Goal: Transaction & Acquisition: Purchase product/service

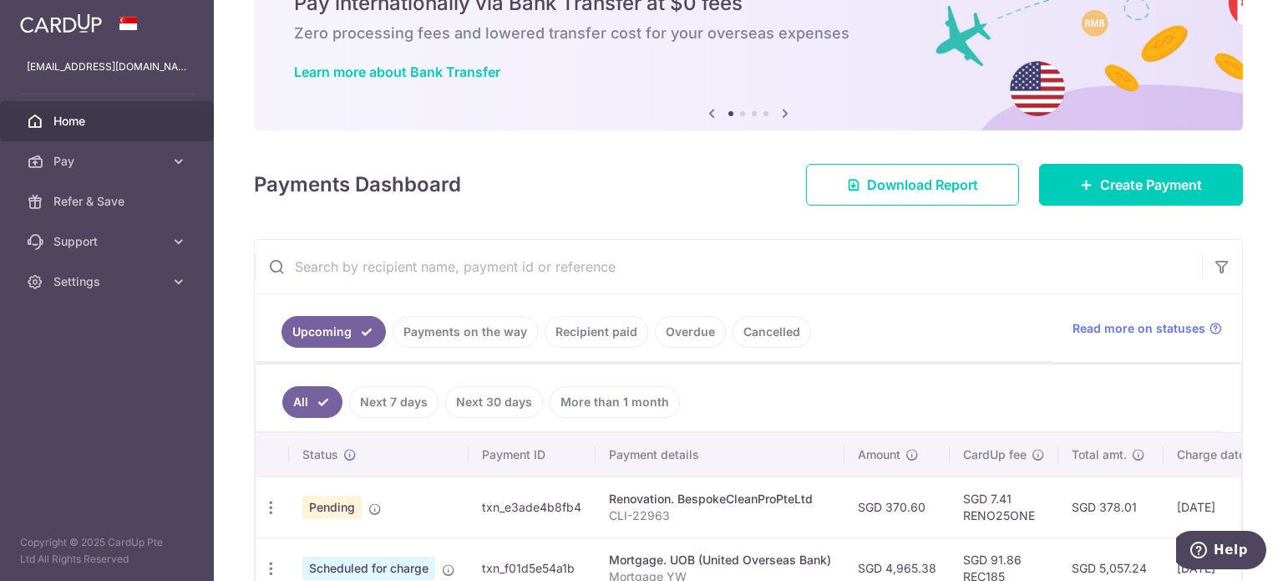
scroll to position [167, 0]
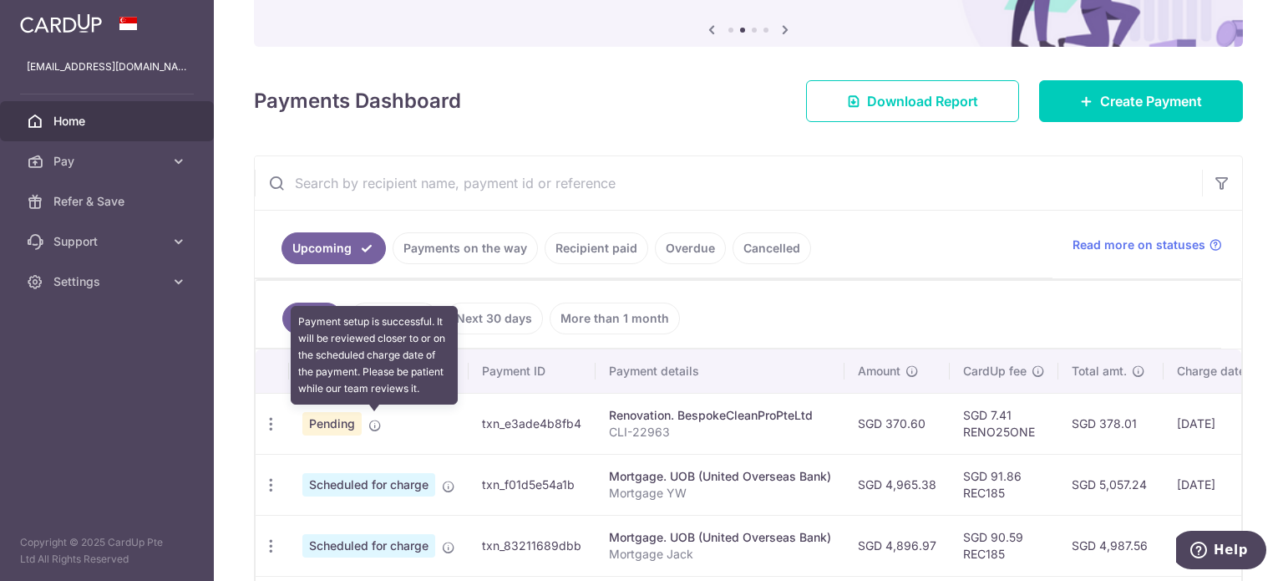
click at [375, 427] on icon at bounding box center [374, 425] width 13 height 13
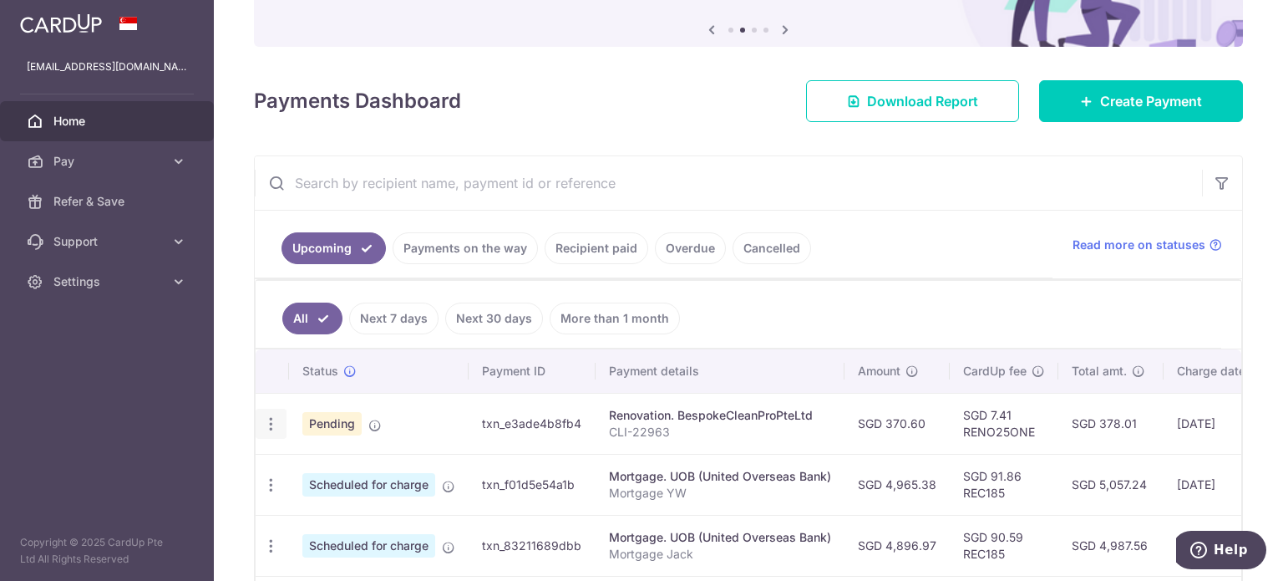
click at [269, 427] on icon "button" at bounding box center [271, 424] width 18 height 18
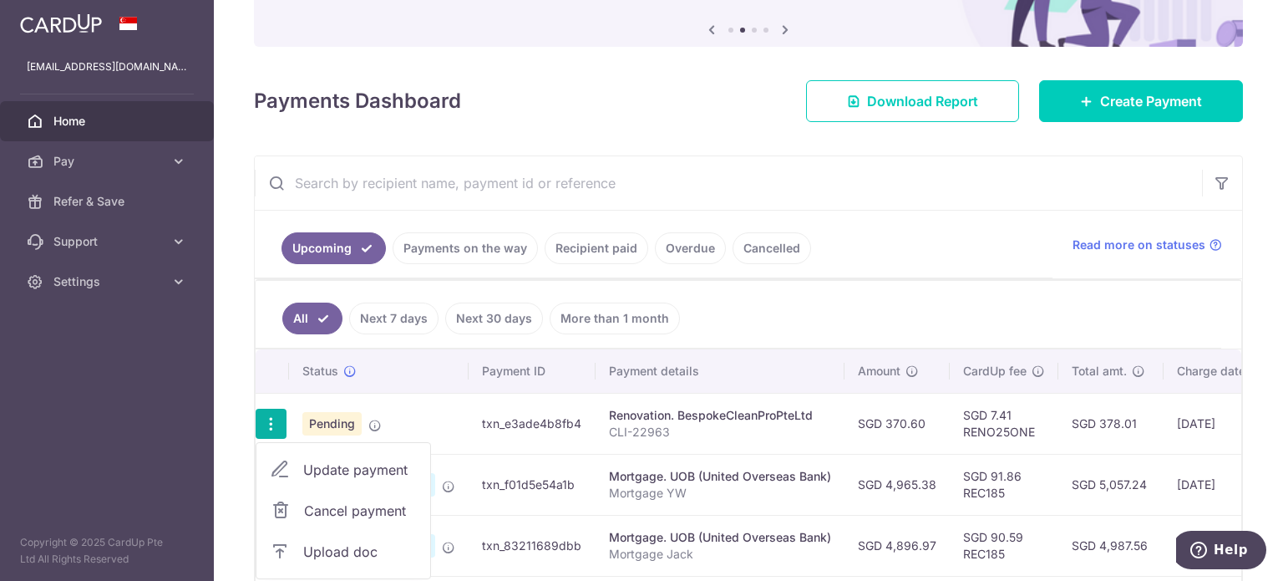
click at [388, 510] on span "Cancel payment" at bounding box center [360, 510] width 112 height 20
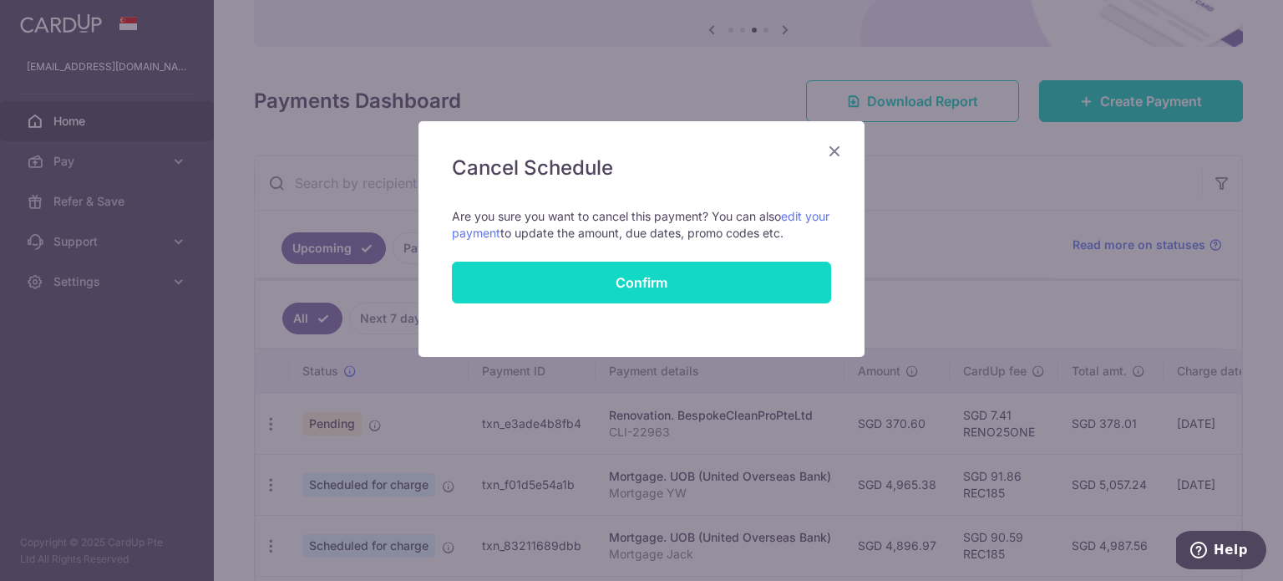
click at [633, 290] on button "Confirm" at bounding box center [641, 282] width 379 height 42
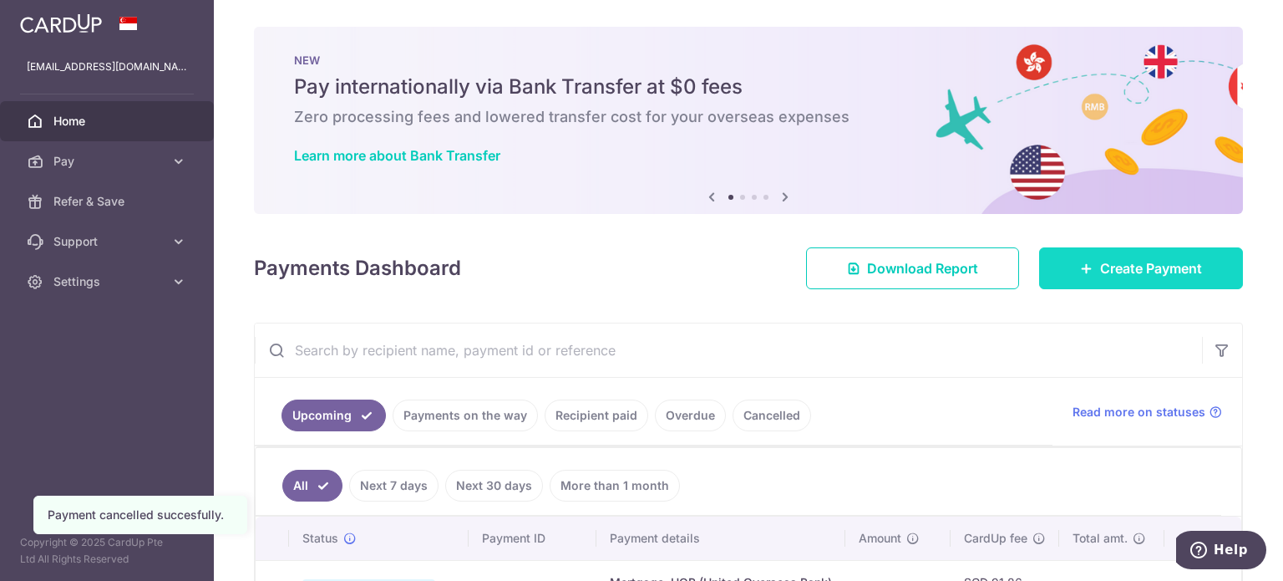
click at [1140, 263] on span "Create Payment" at bounding box center [1151, 268] width 102 height 20
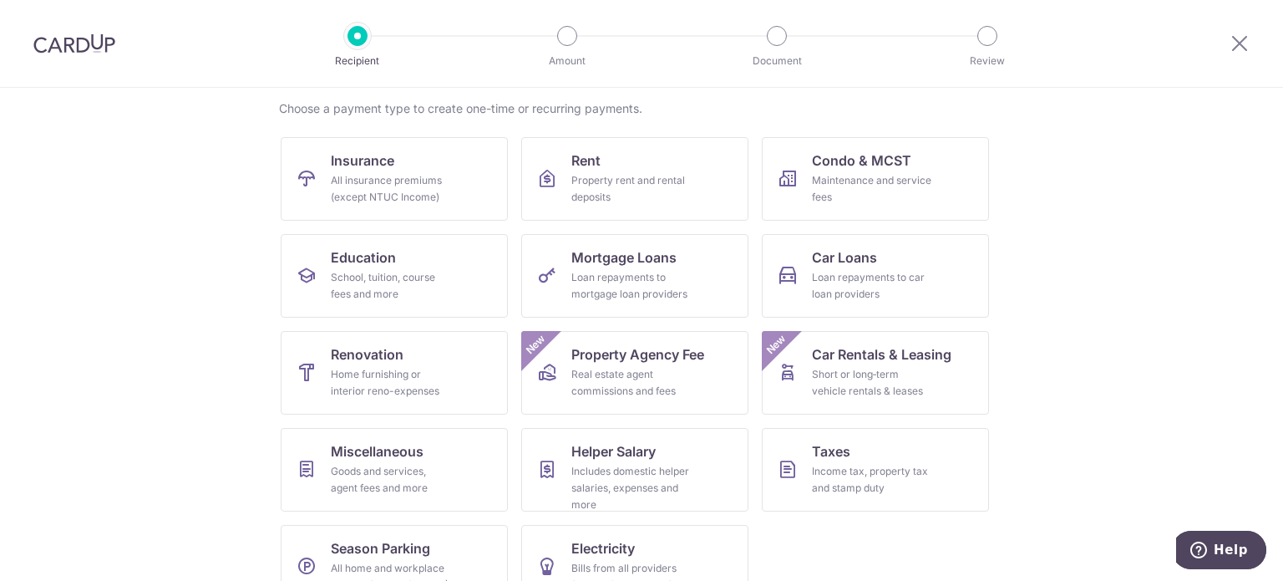
scroll to position [166, 0]
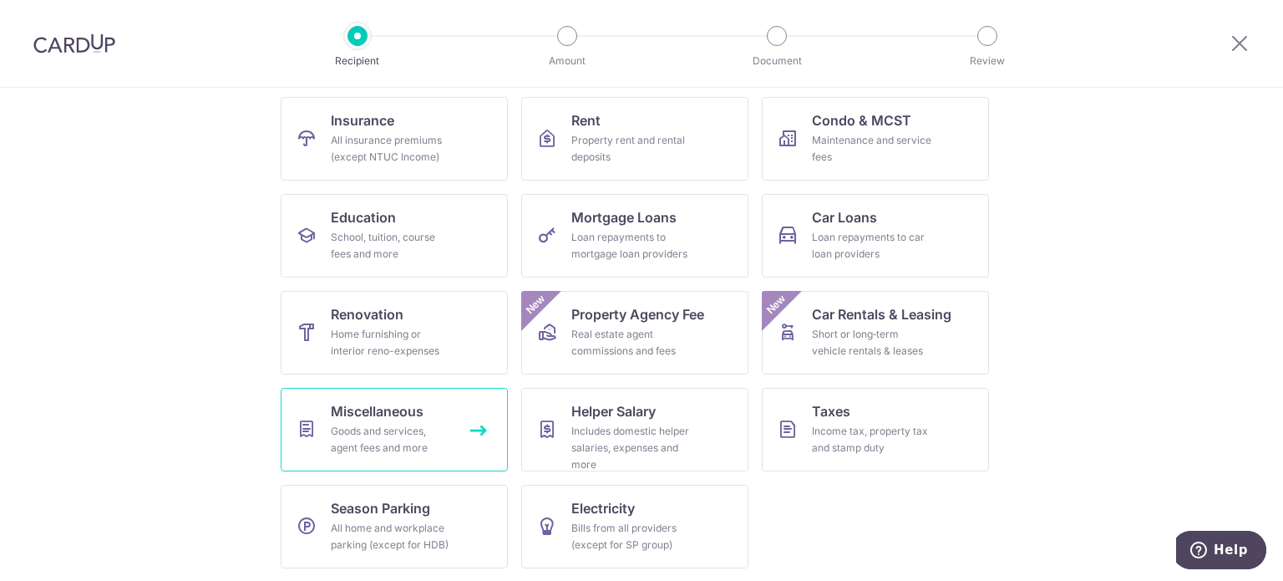
click at [436, 427] on div "Goods and services, agent fees and more" at bounding box center [391, 439] width 120 height 33
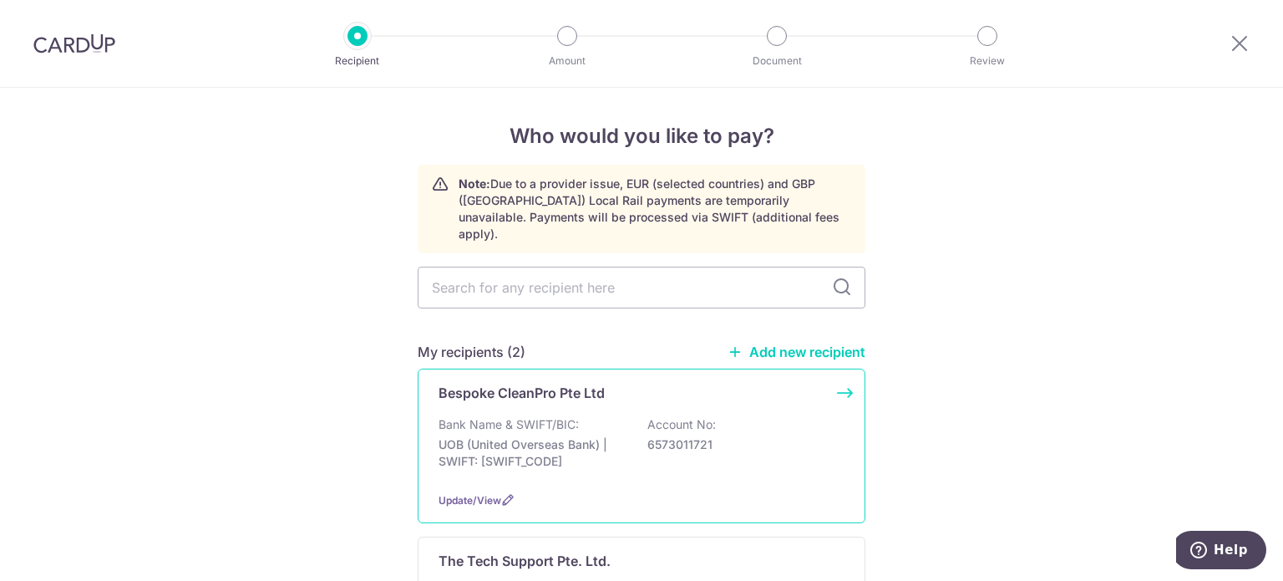
click at [755, 436] on p "6573011721" at bounding box center [740, 444] width 187 height 17
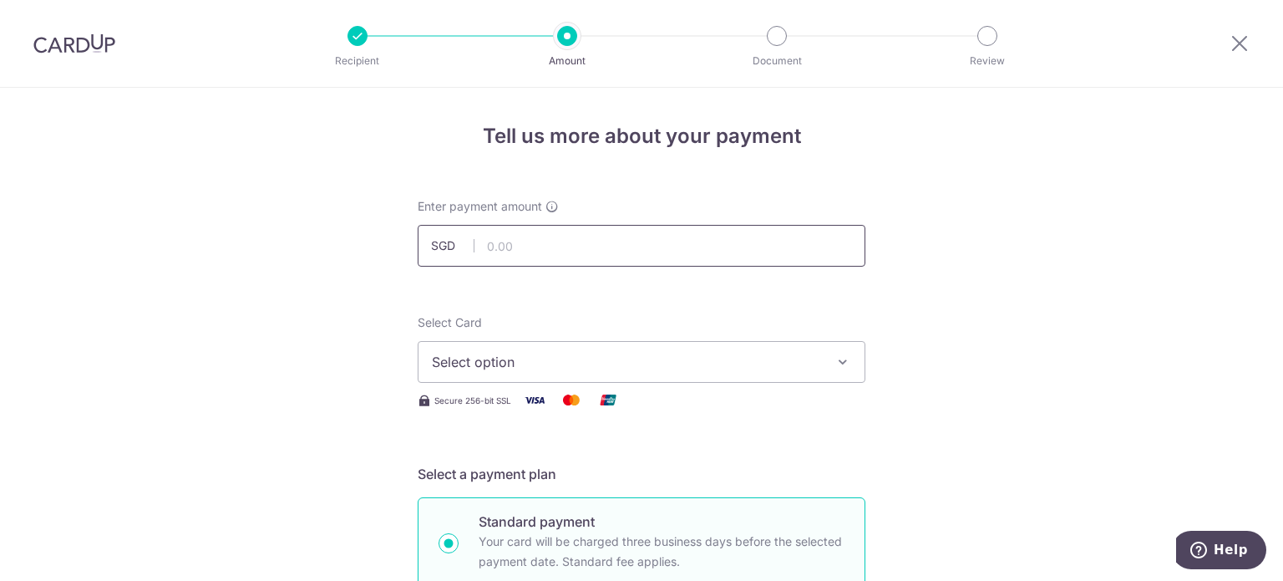
click at [570, 254] on input "text" at bounding box center [642, 246] width 448 height 42
type input "370.60"
click at [538, 360] on span "Select option" at bounding box center [626, 362] width 389 height 20
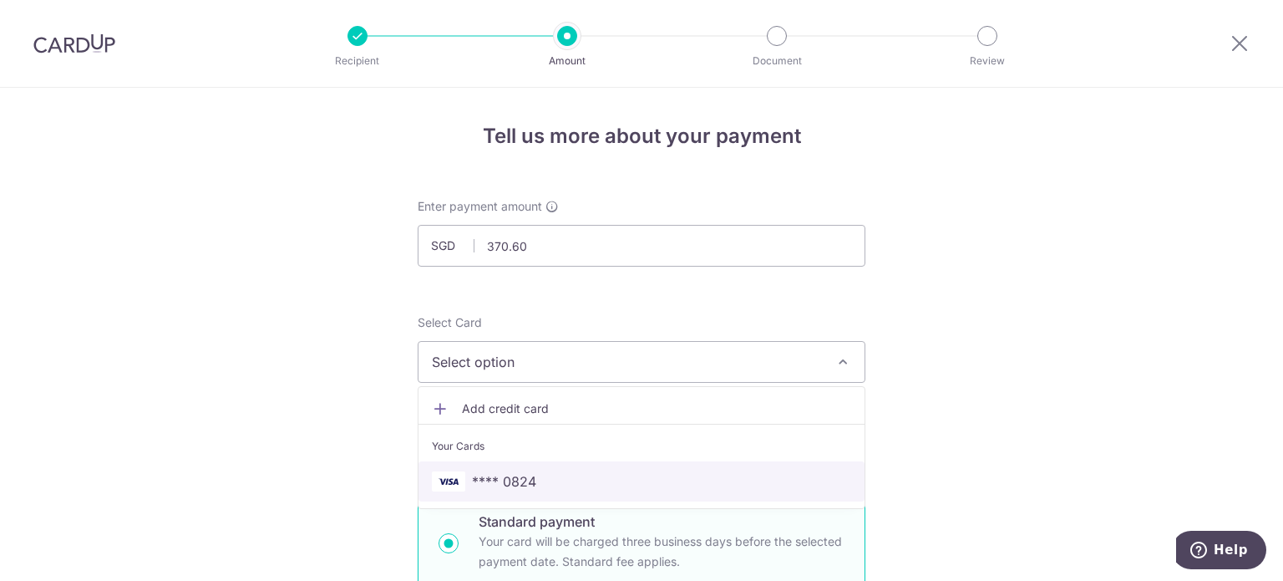
click at [498, 485] on span "**** 0824" at bounding box center [504, 481] width 64 height 20
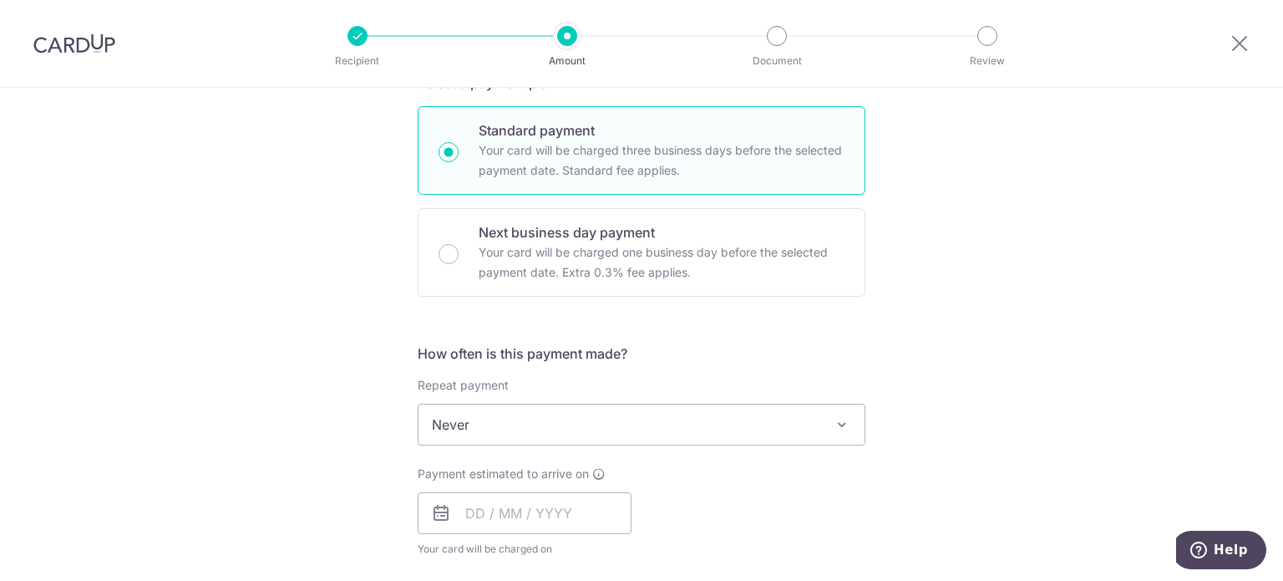
scroll to position [418, 0]
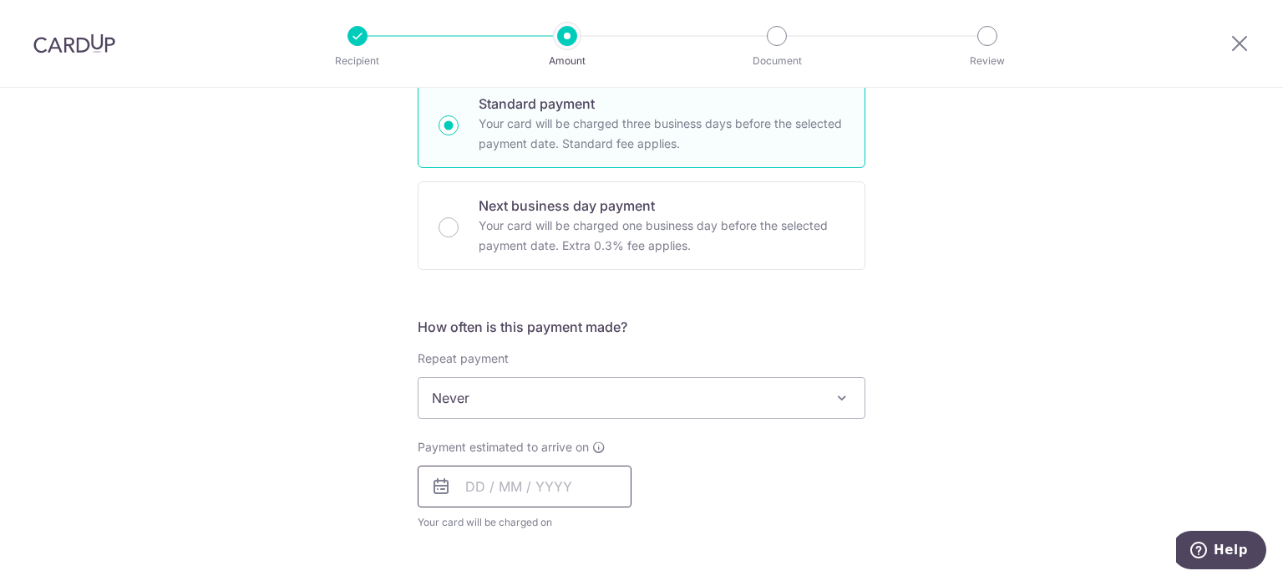
click at [555, 490] on input "text" at bounding box center [525, 486] width 214 height 42
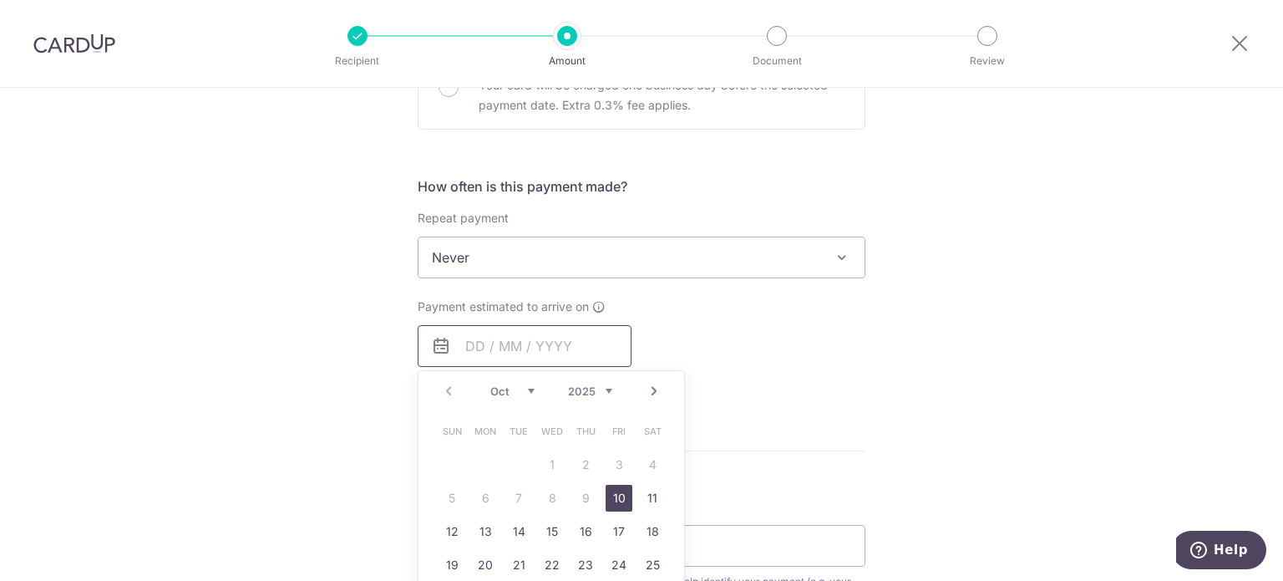
scroll to position [585, 0]
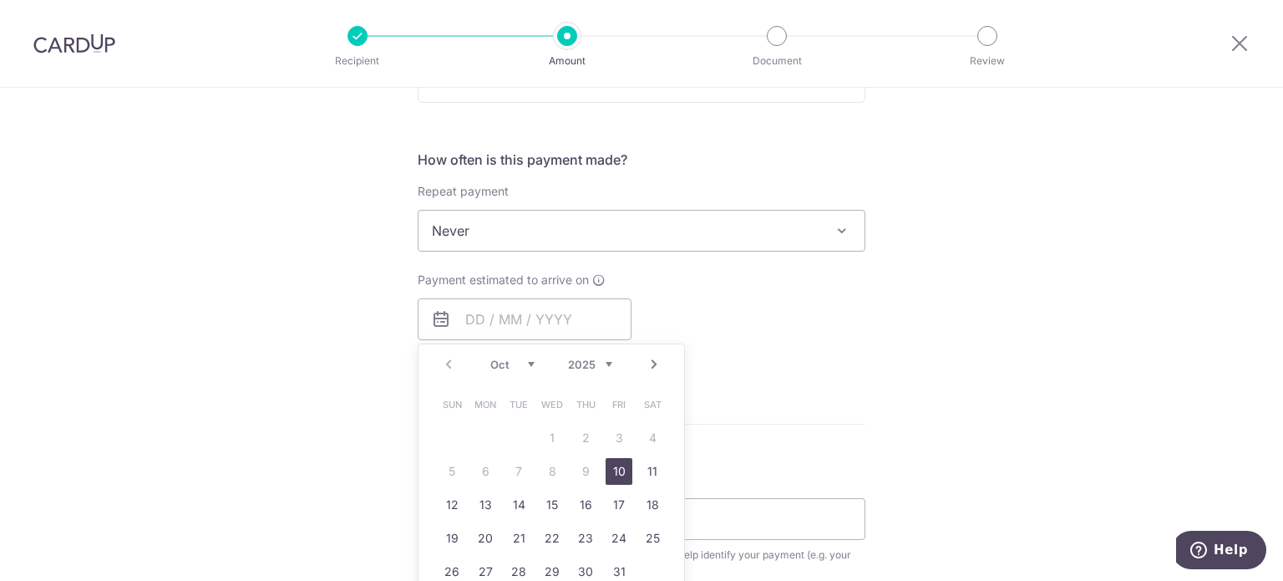
click at [625, 471] on link "10" at bounding box center [619, 471] width 27 height 27
type input "[DATE]"
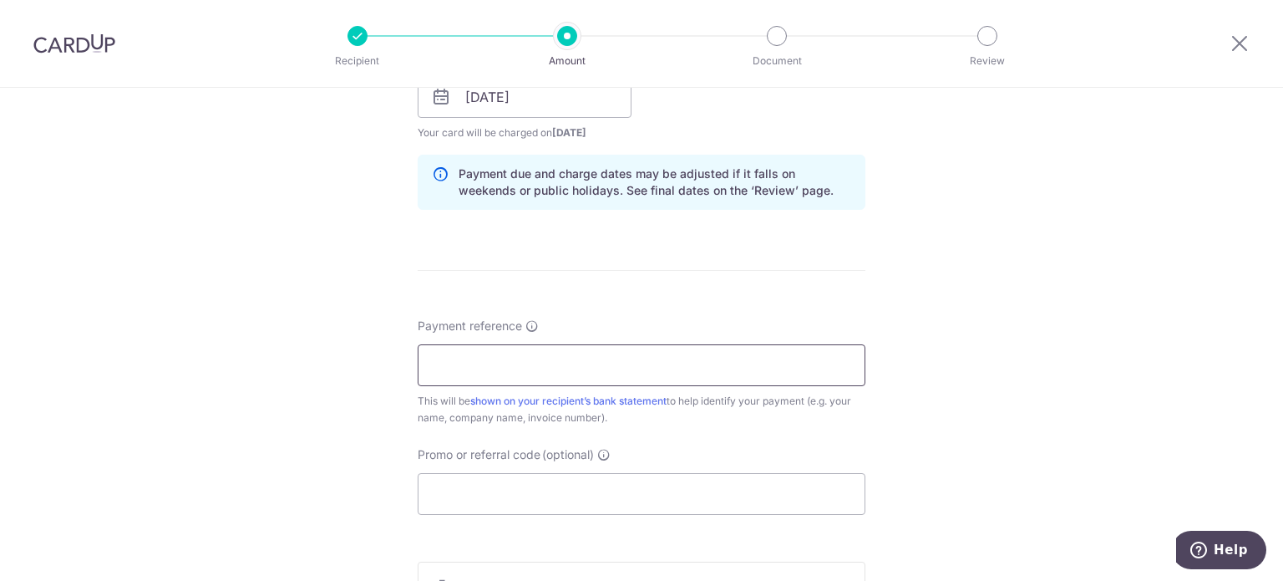
scroll to position [835, 0]
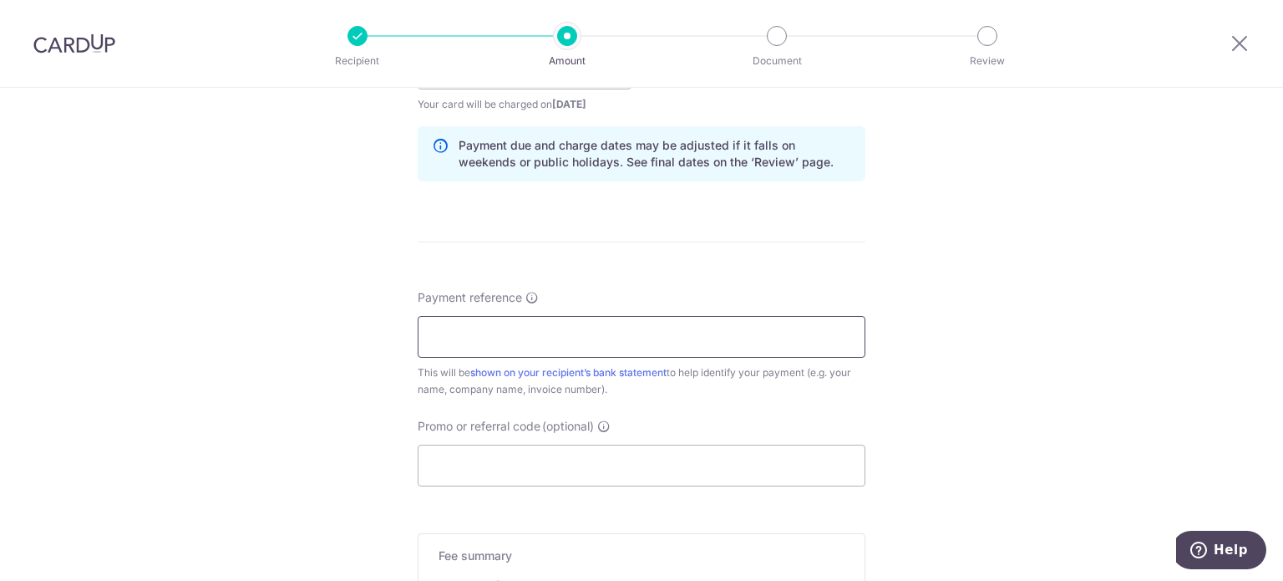
click at [501, 330] on input "Payment reference" at bounding box center [642, 337] width 448 height 42
paste input "CLI-22963"
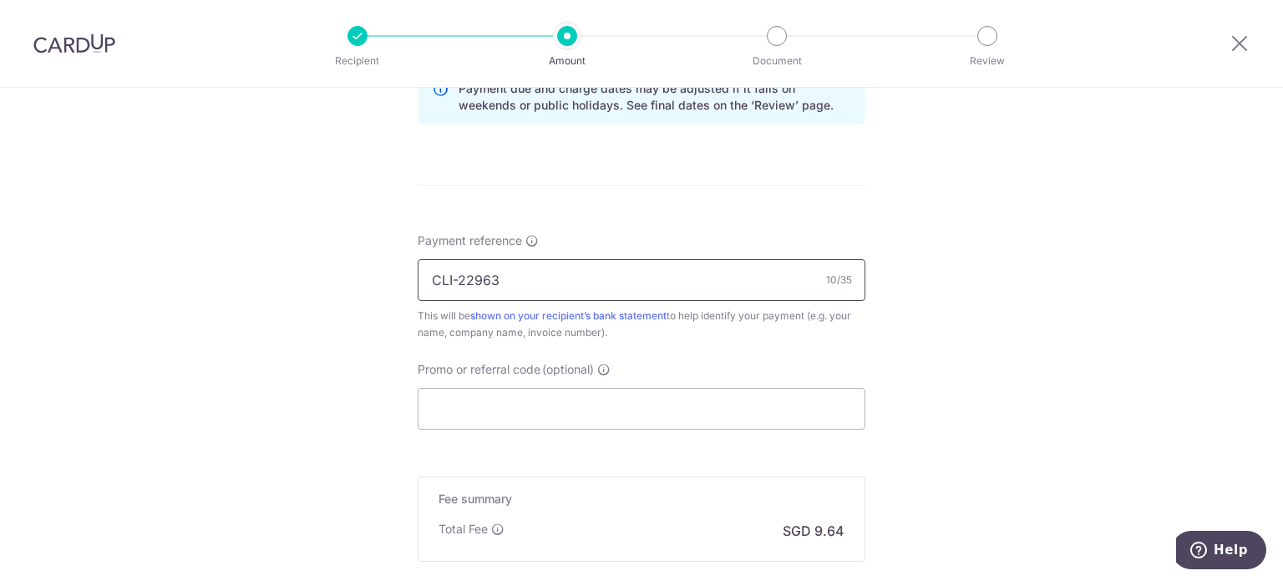
scroll to position [1003, 0]
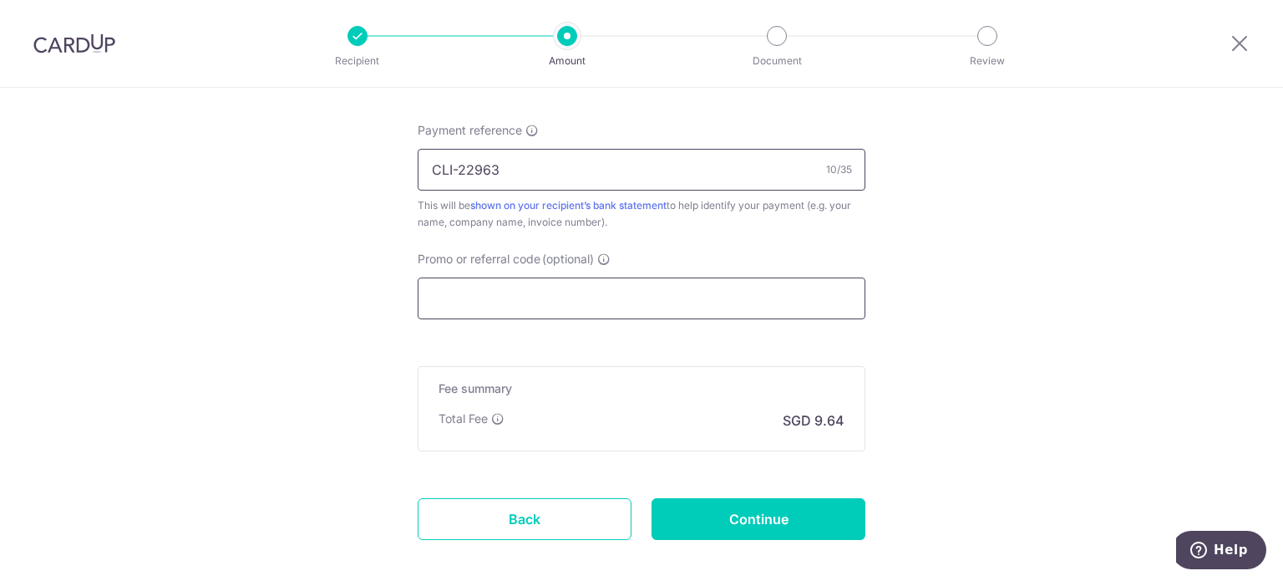
type input "CLI-22963"
click at [572, 304] on input "Promo or referral code (optional)" at bounding box center [642, 298] width 448 height 42
paste input "OFF225"
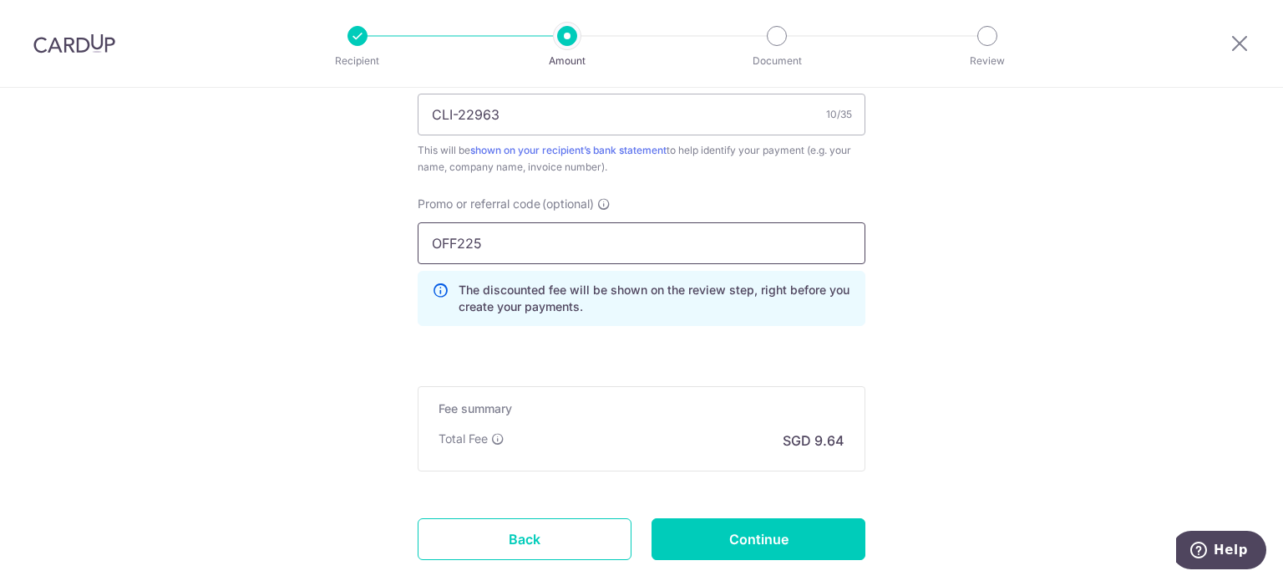
scroll to position [1086, 0]
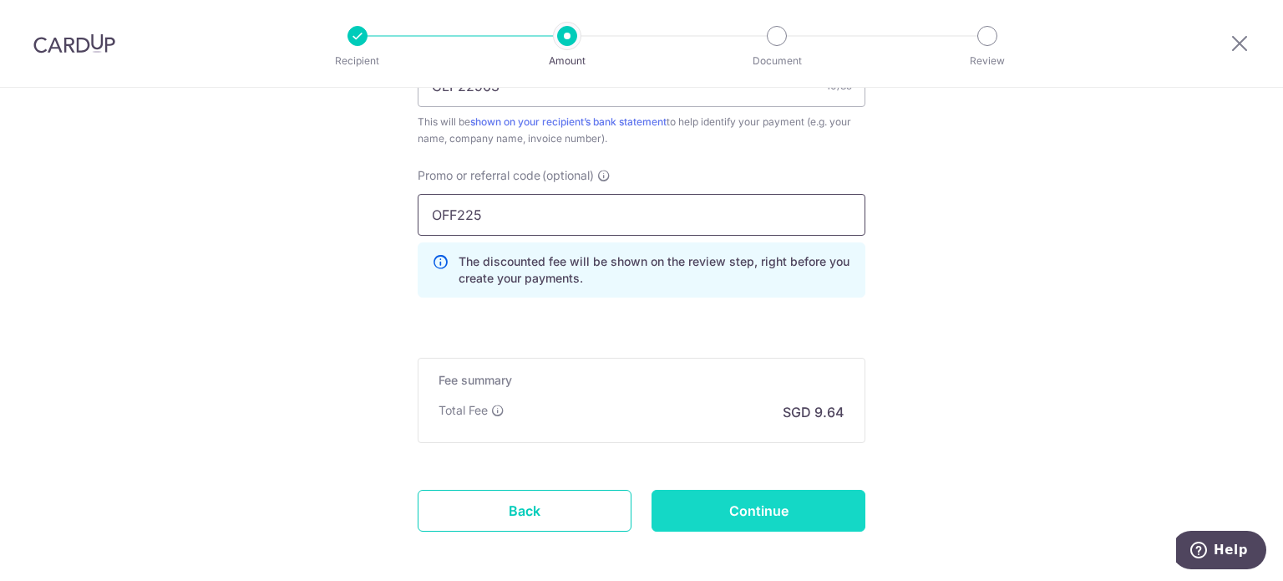
type input "OFF225"
click at [756, 514] on input "Continue" at bounding box center [759, 511] width 214 height 42
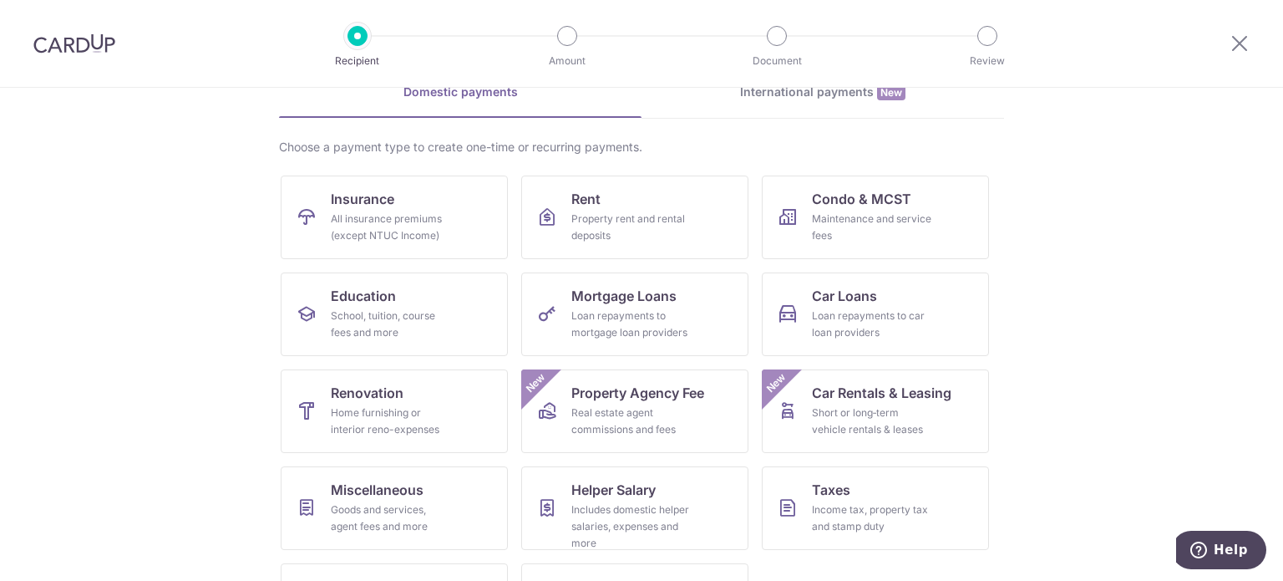
scroll to position [167, 0]
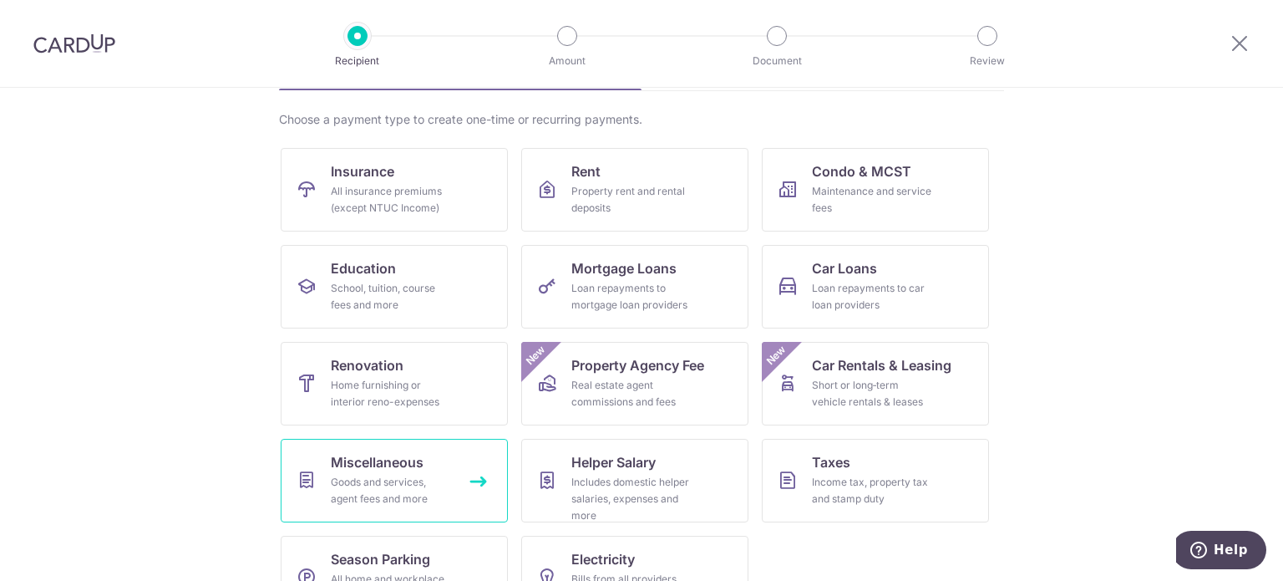
click at [413, 475] on div "Goods and services, agent fees and more" at bounding box center [391, 490] width 120 height 33
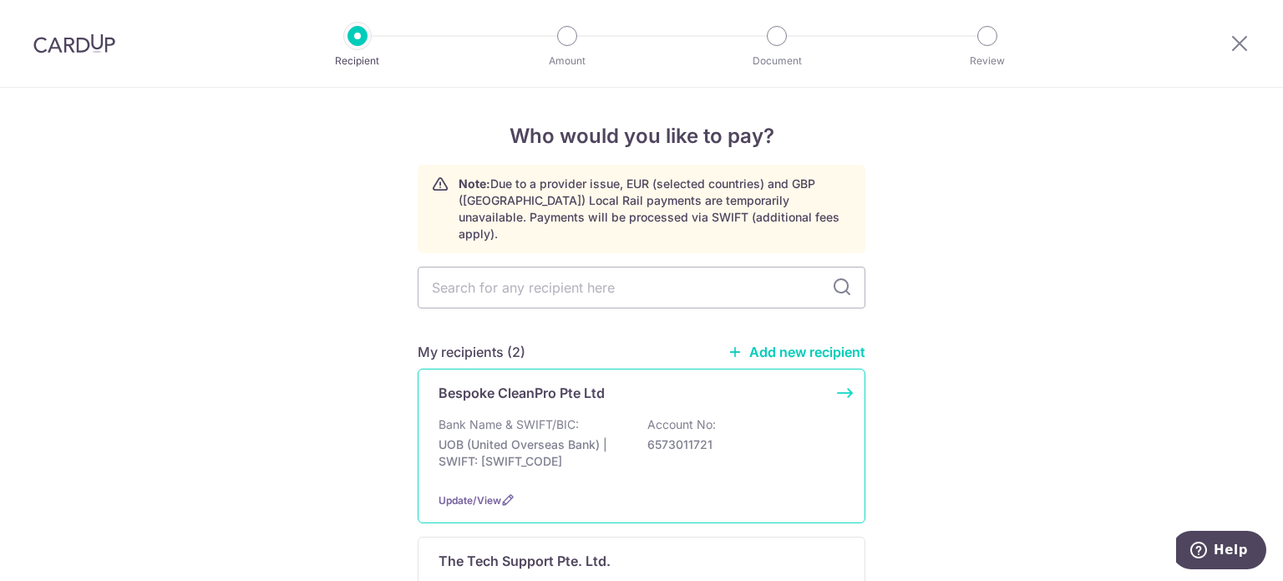
click at [642, 383] on div "Bespoke CleanPro Pte Ltd" at bounding box center [632, 393] width 386 height 20
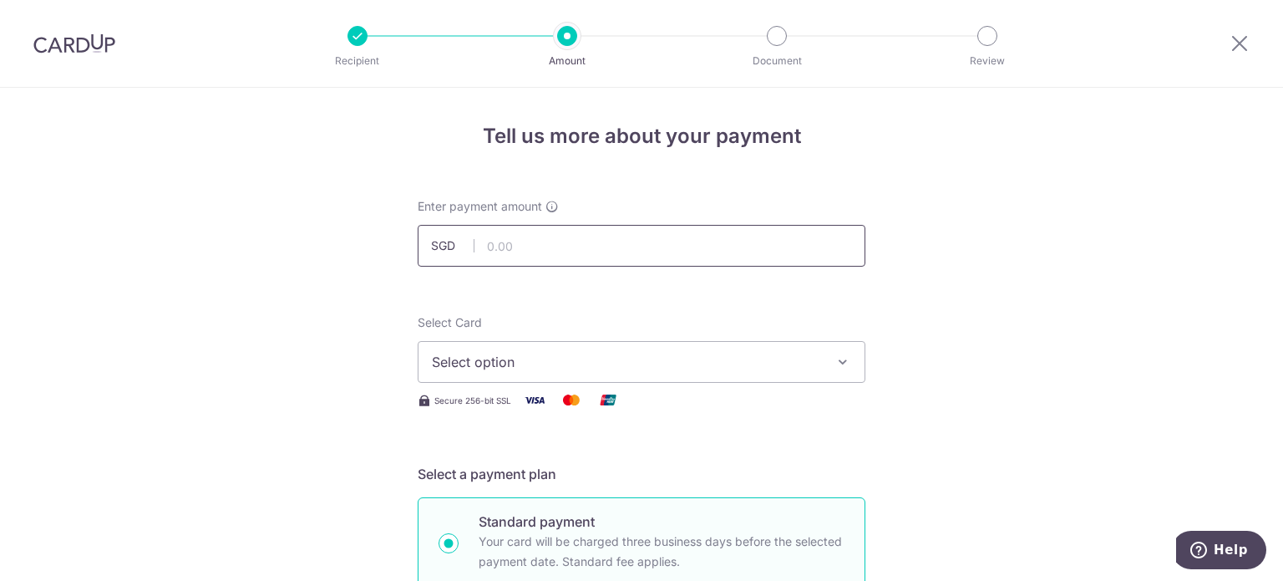
click at [555, 239] on input "text" at bounding box center [642, 246] width 448 height 42
type input "370.60"
click at [627, 370] on span "Select option" at bounding box center [626, 362] width 389 height 20
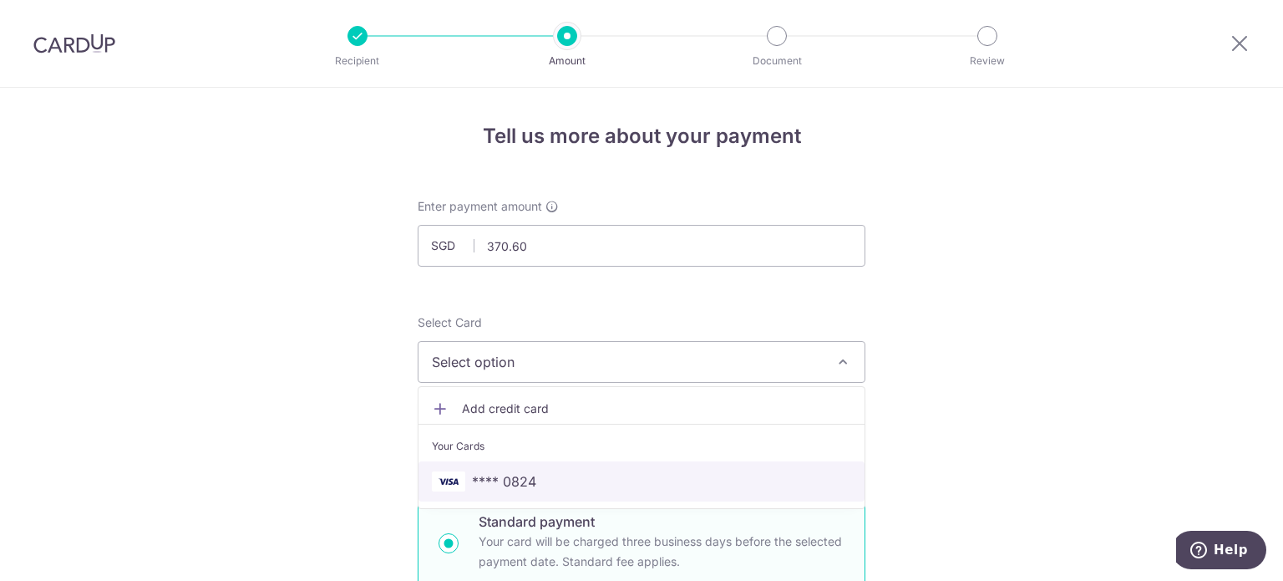
click at [510, 479] on span "**** 0824" at bounding box center [504, 481] width 64 height 20
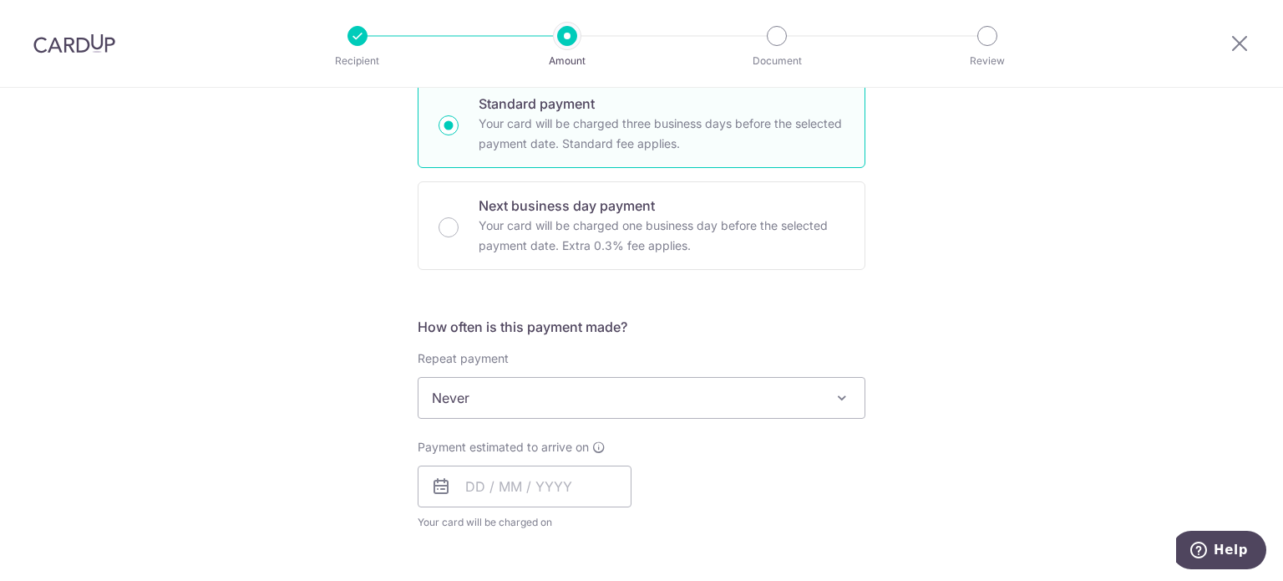
scroll to position [501, 0]
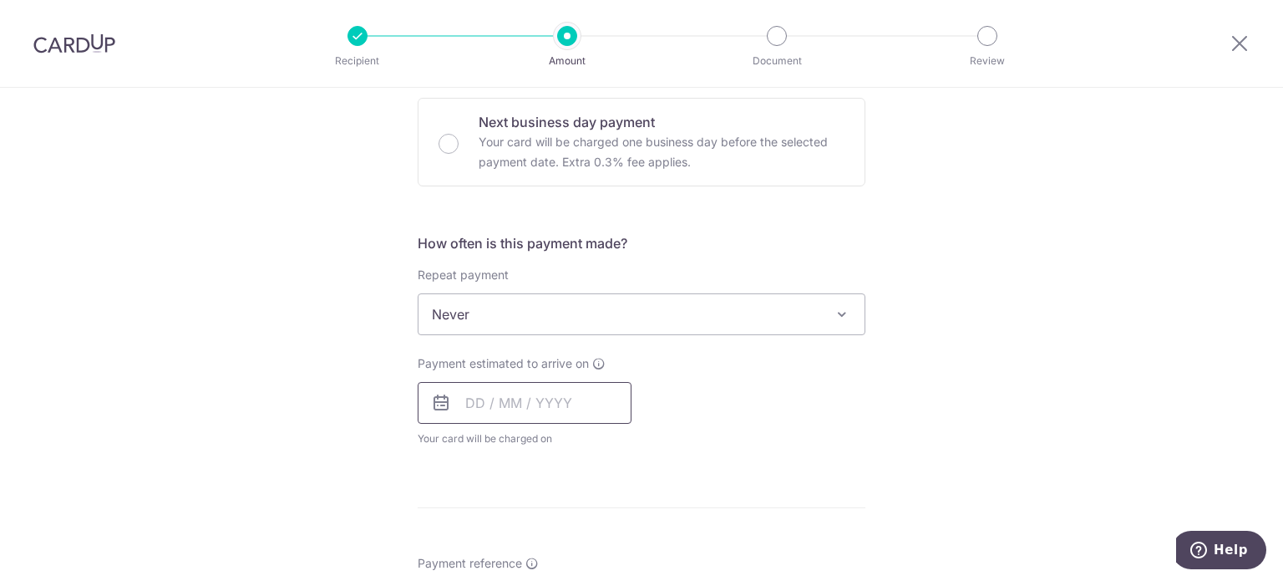
click at [541, 410] on input "text" at bounding box center [525, 403] width 214 height 42
drag, startPoint x: 617, startPoint y: 552, endPoint x: 731, endPoint y: 354, distance: 228.3
click at [616, 552] on link "10" at bounding box center [619, 554] width 27 height 27
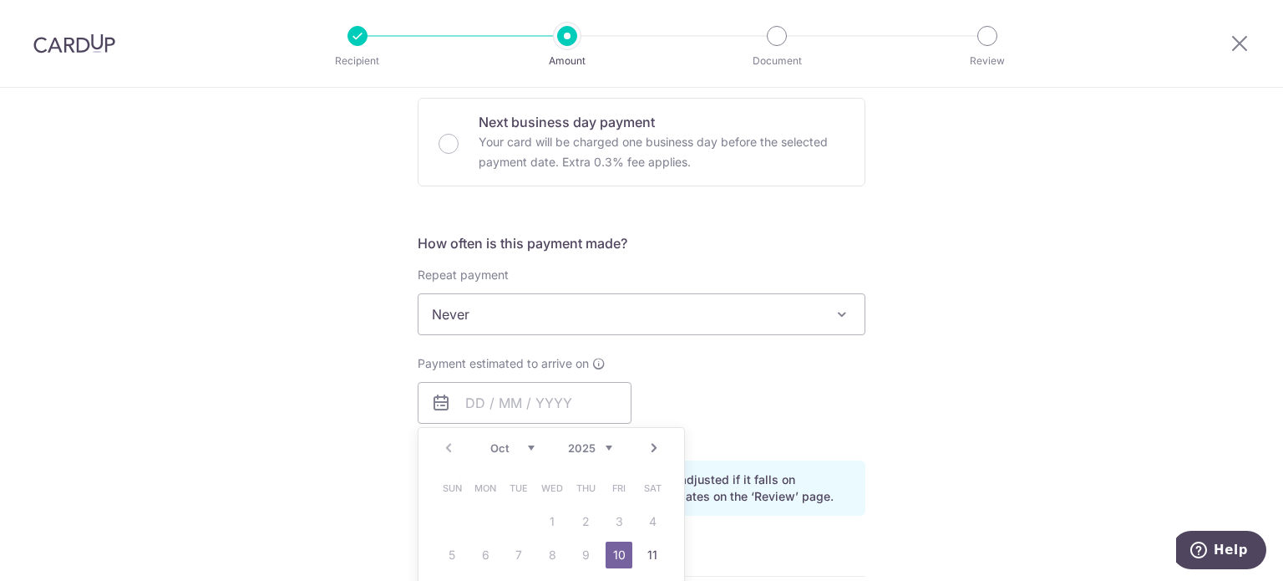
type input "10/10/2025"
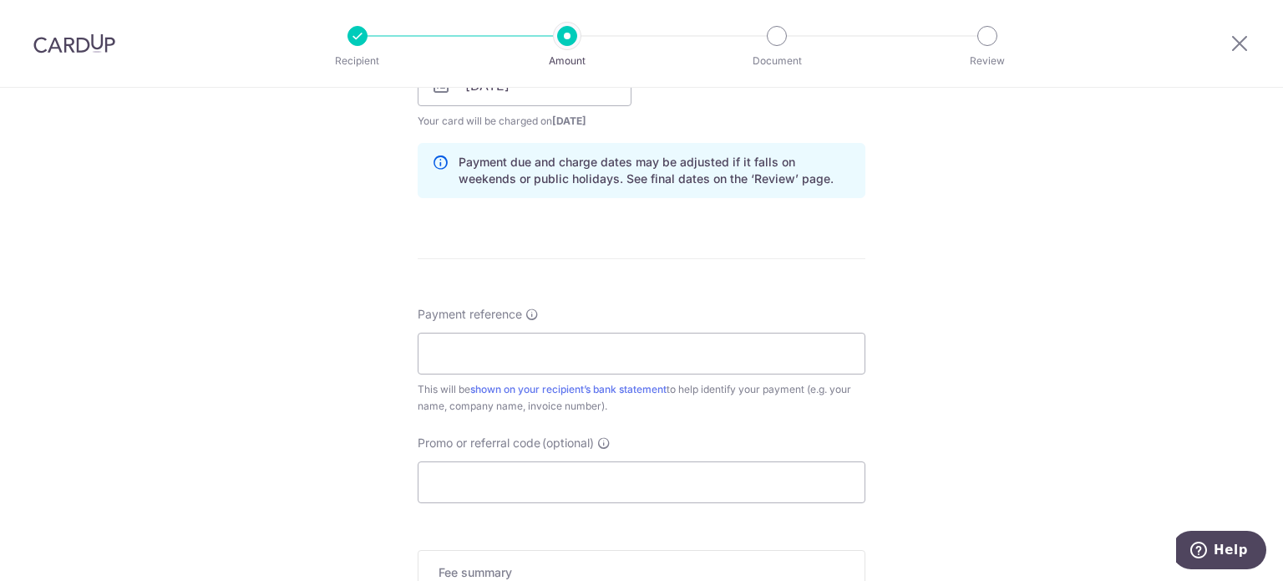
scroll to position [1003, 0]
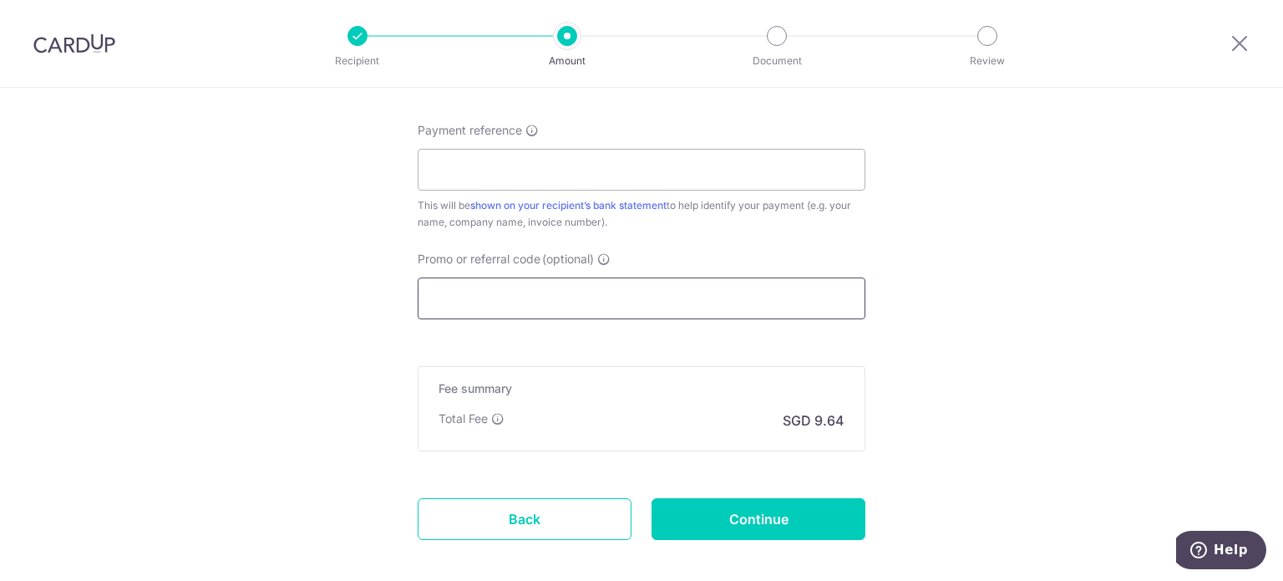
click at [518, 307] on input "Promo or referral code (optional)" at bounding box center [642, 298] width 448 height 42
paste input "OFF225"
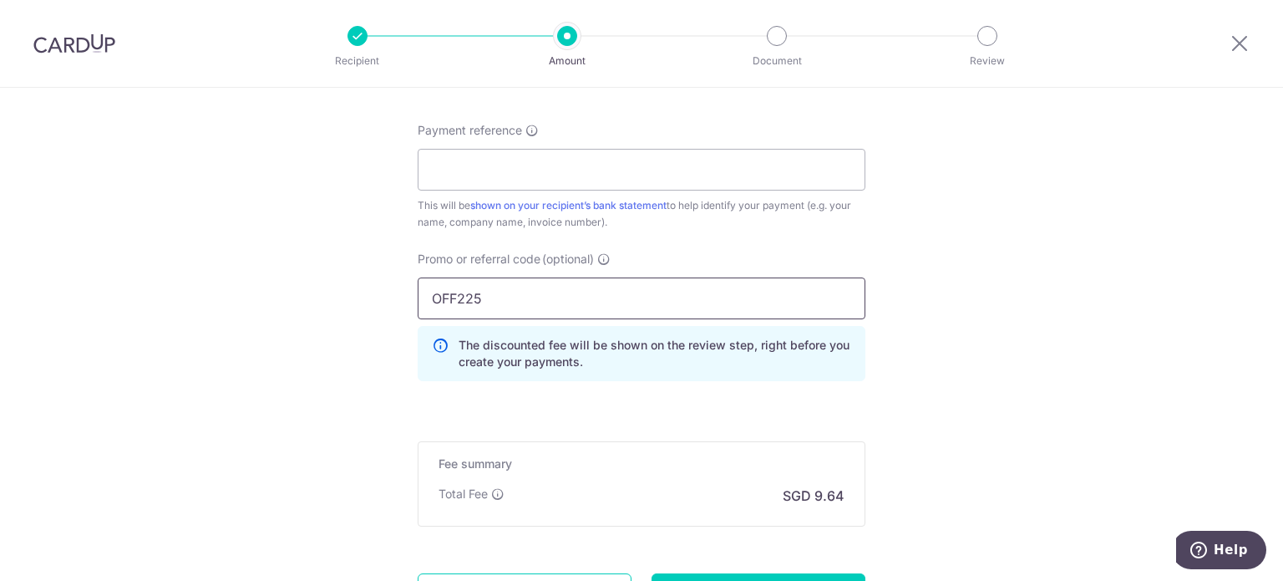
type input "OFF225"
click at [513, 171] on input "Payment reference" at bounding box center [642, 170] width 448 height 42
paste input "CLI-22963"
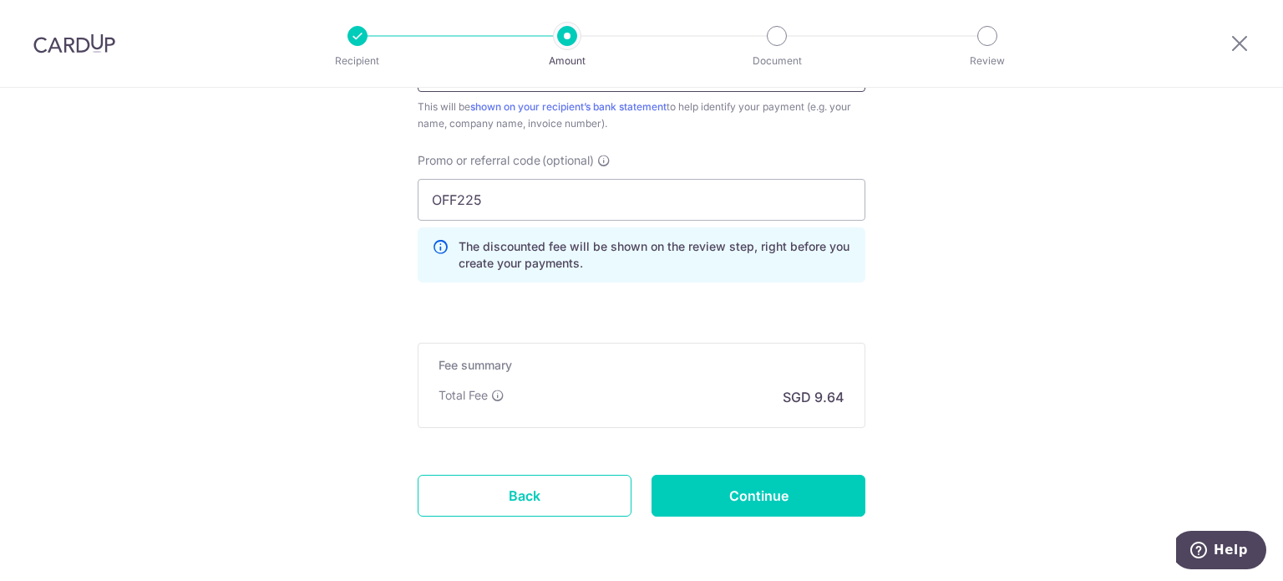
scroll to position [1160, 0]
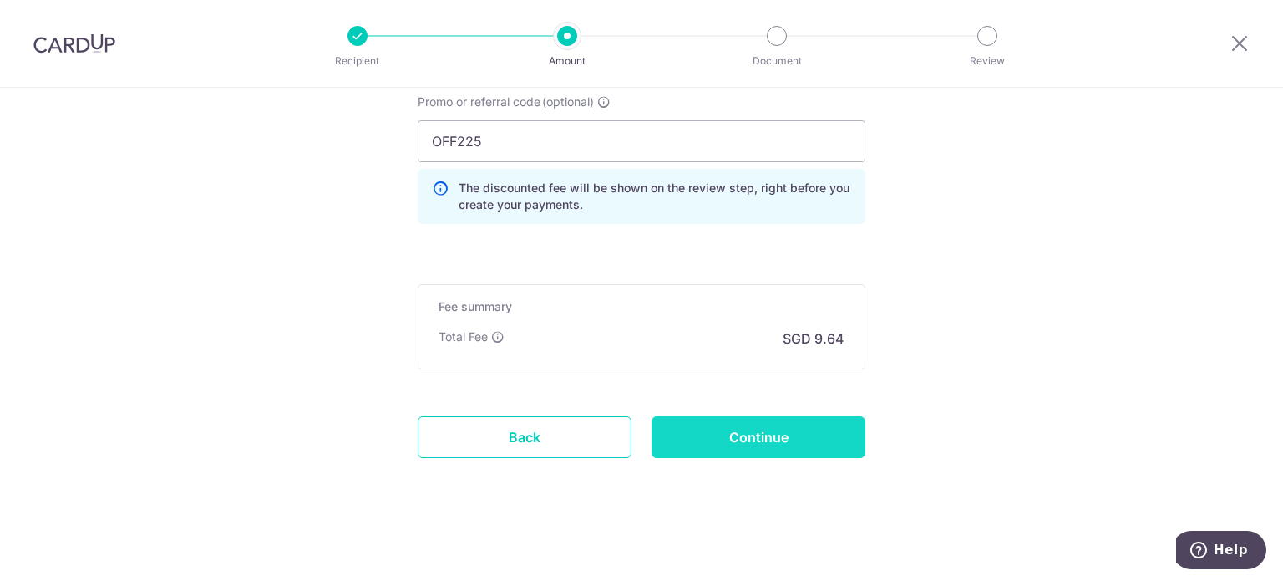
type input "CLI-22963"
click at [747, 434] on input "Continue" at bounding box center [759, 437] width 214 height 42
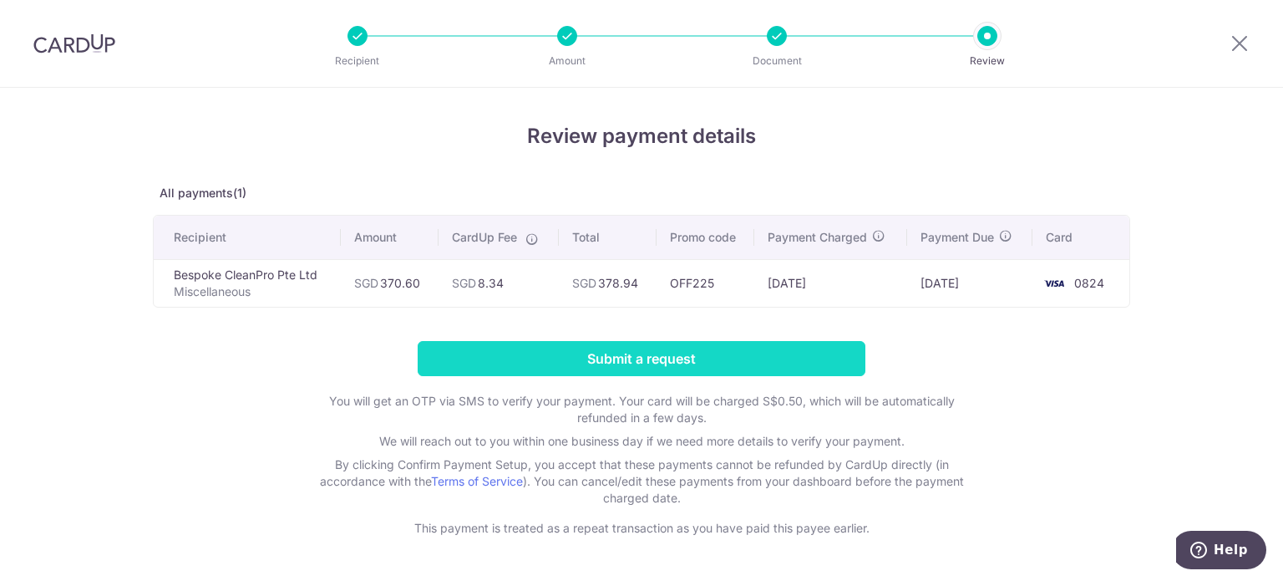
click at [804, 353] on input "Submit a request" at bounding box center [642, 358] width 448 height 35
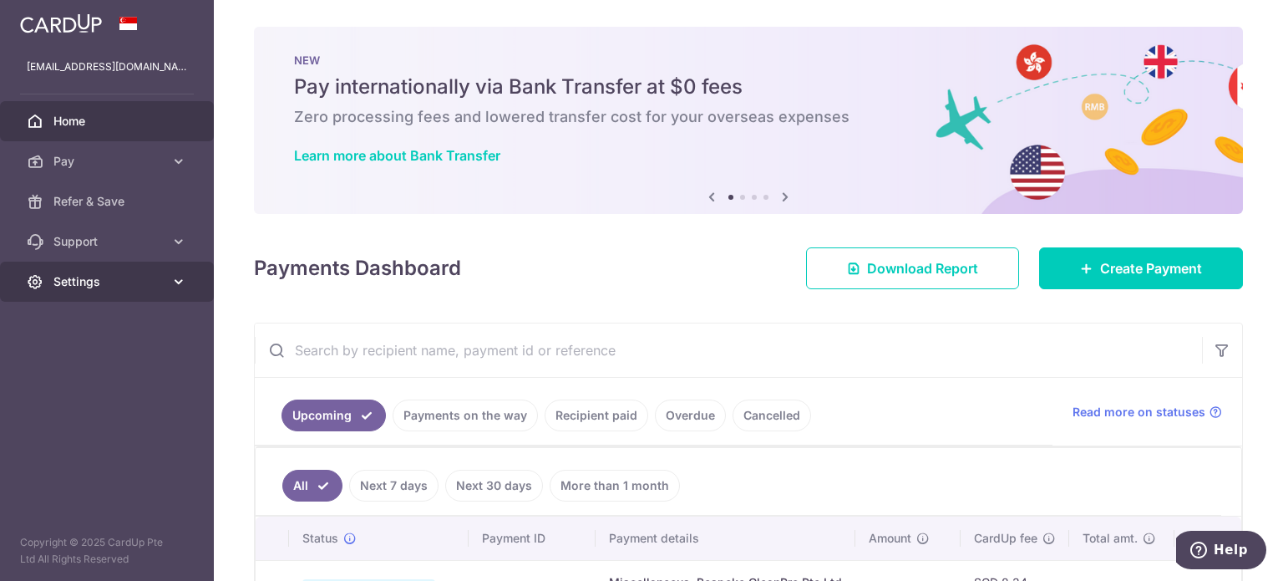
click at [97, 288] on span "Settings" at bounding box center [108, 281] width 110 height 17
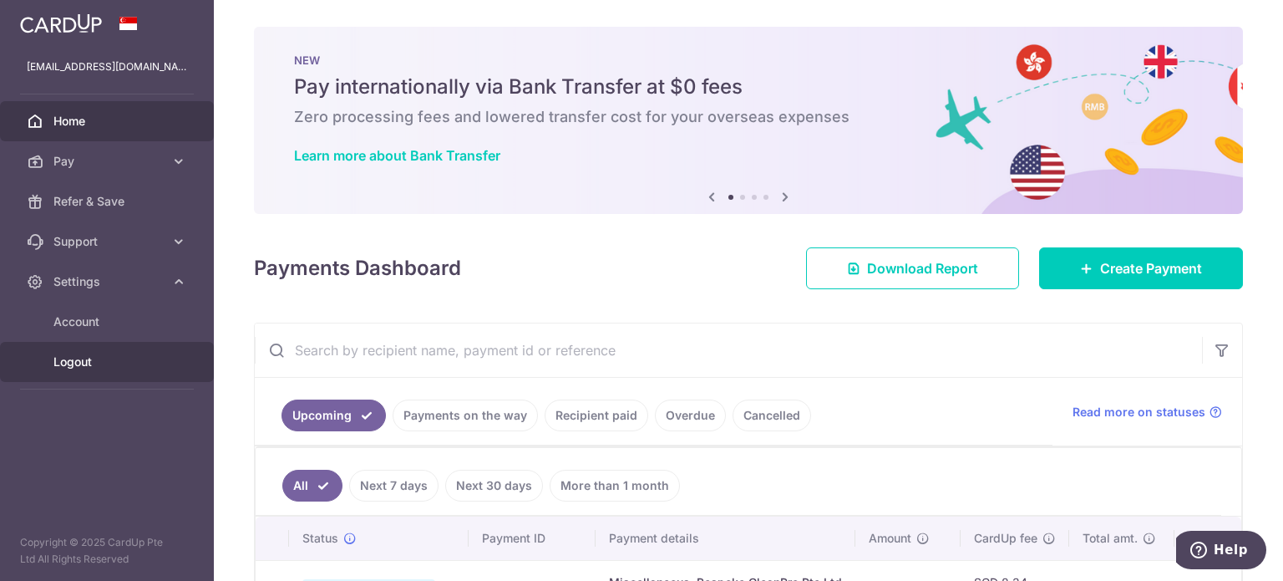
click at [88, 369] on span "Logout" at bounding box center [108, 361] width 110 height 17
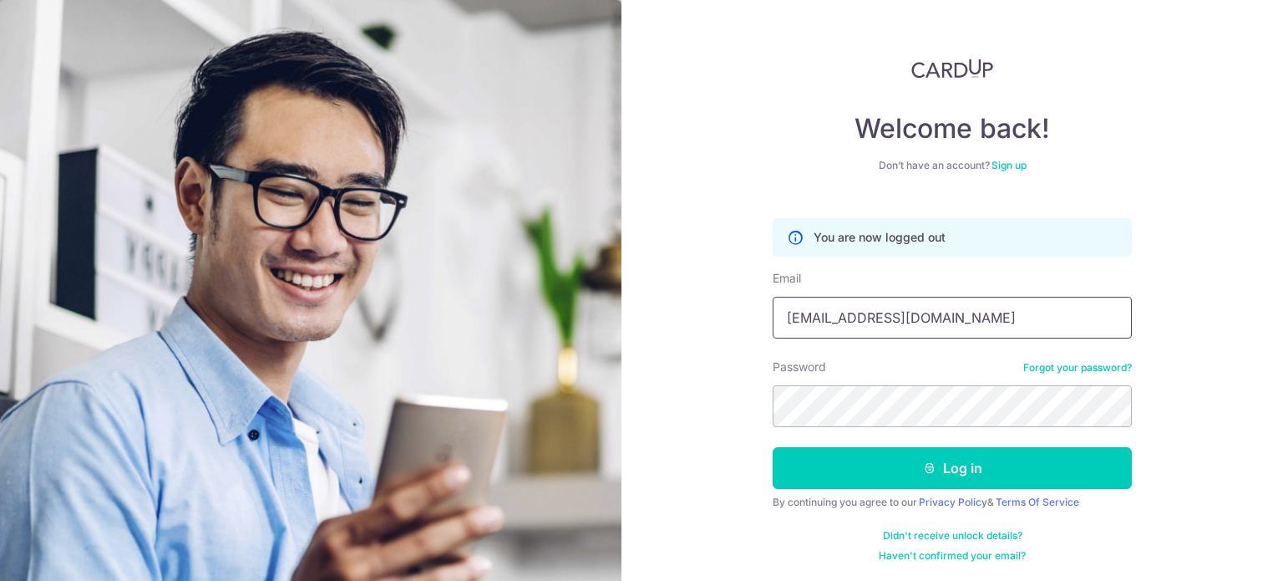
click at [953, 317] on input "[EMAIL_ADDRESS][DOMAIN_NAME]" at bounding box center [952, 318] width 359 height 42
type input "[EMAIL_ADDRESS][DOMAIN_NAME]"
click at [697, 430] on div "Welcome back! Don’t have an account? Sign up You are now logged out Email [EMAI…" at bounding box center [953, 290] width 662 height 581
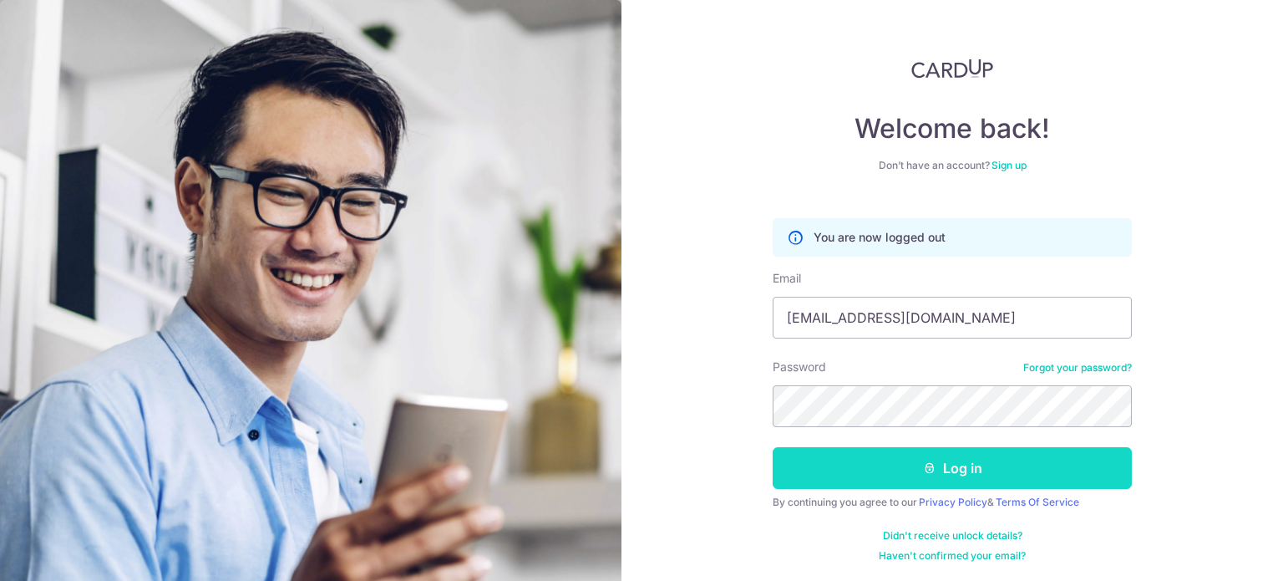
click at [872, 477] on button "Log in" at bounding box center [952, 468] width 359 height 42
